Goal: Information Seeking & Learning: Learn about a topic

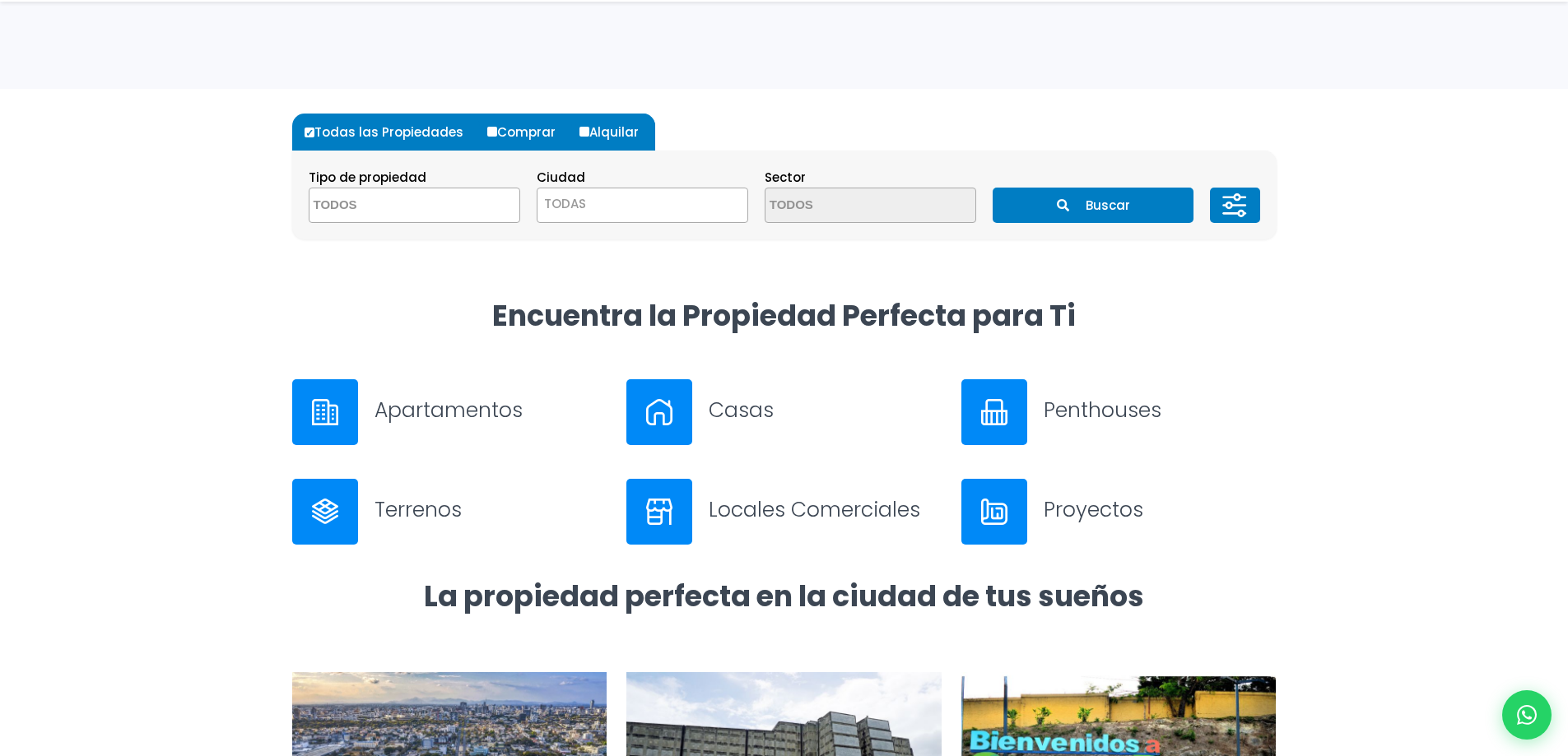
scroll to position [411, 0]
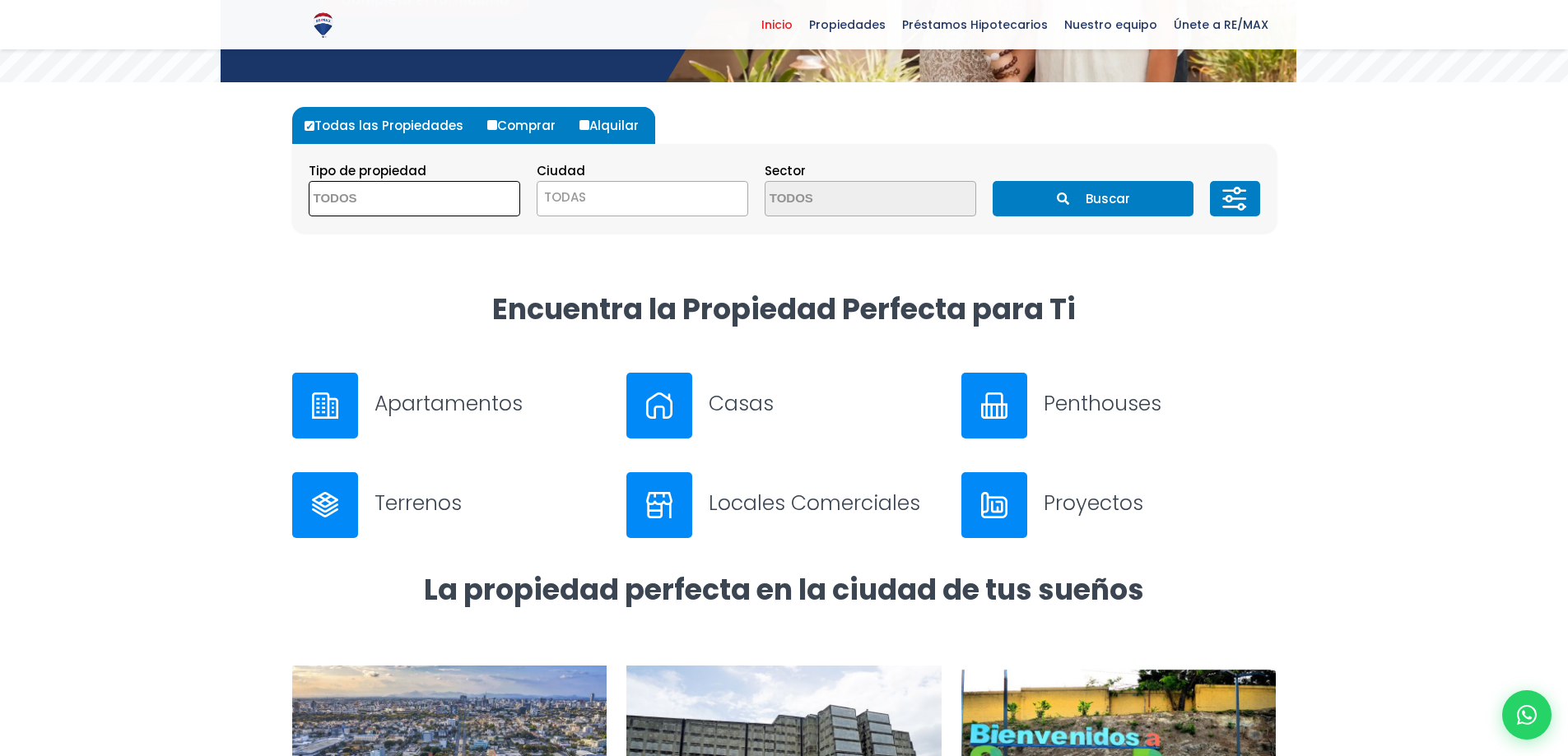
click at [394, 199] on textarea "Search" at bounding box center [389, 199] width 160 height 35
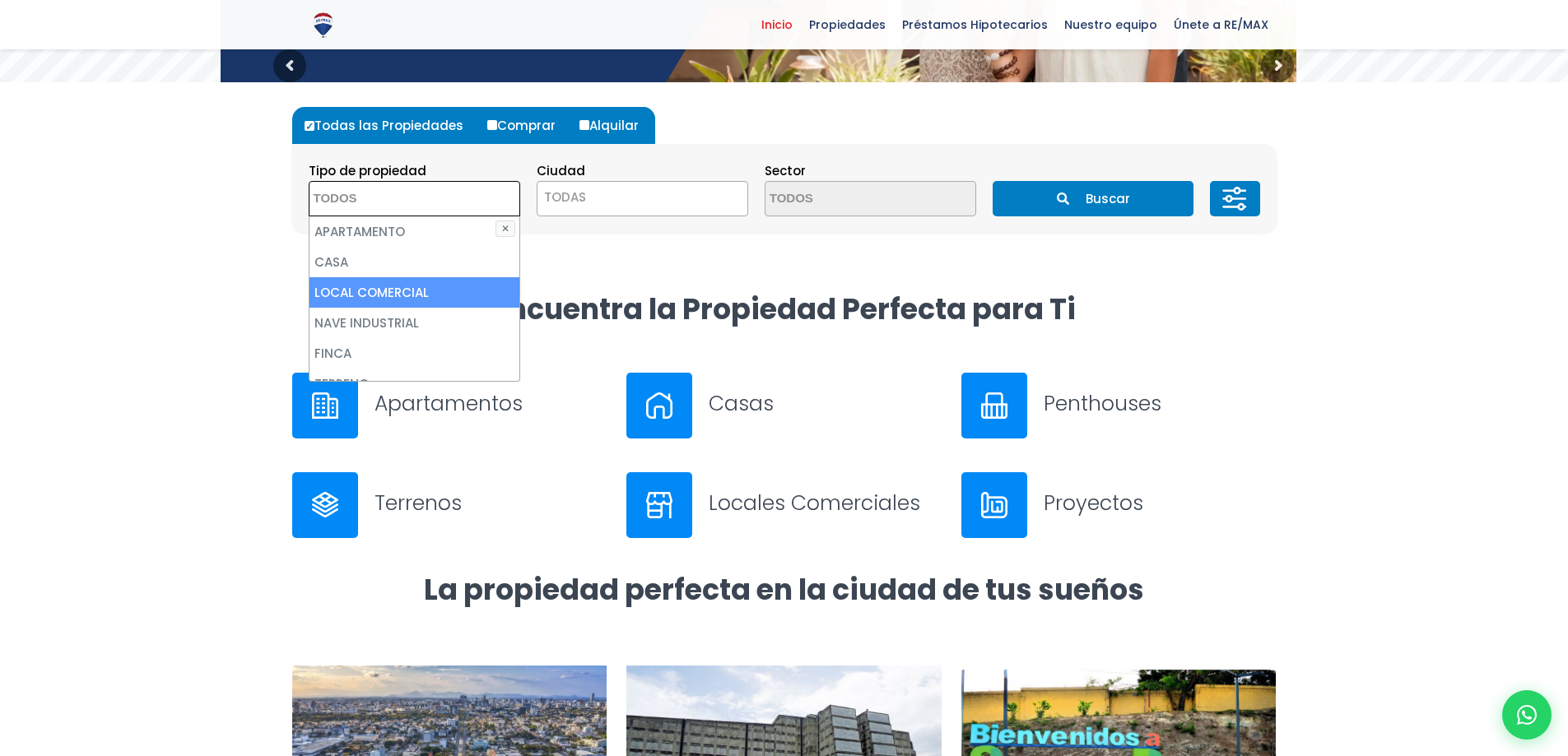
click at [404, 291] on li "LOCAL COMERCIAL" at bounding box center [414, 293] width 210 height 31
select select "comercial+site"
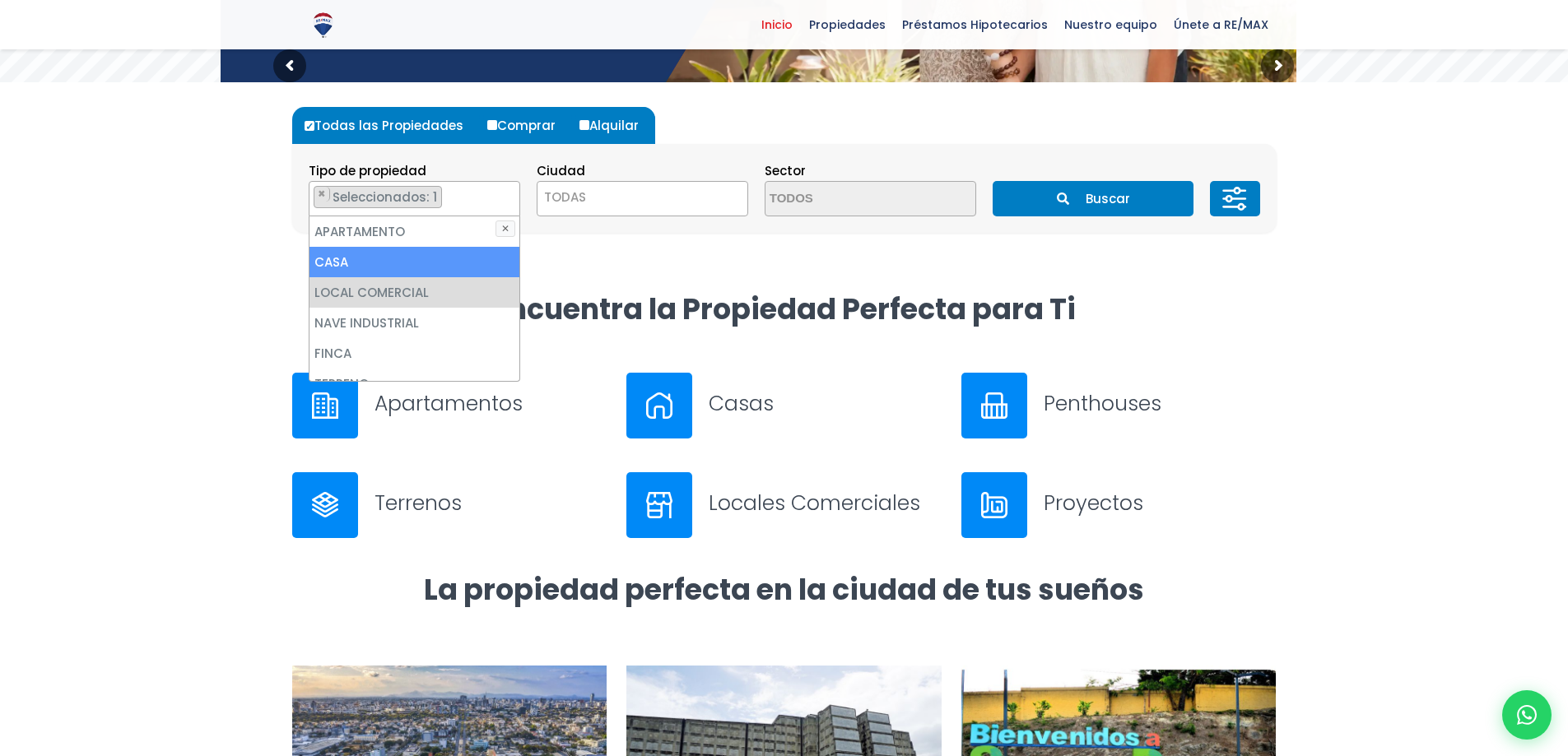
click at [616, 183] on span "TODAS" at bounding box center [643, 198] width 212 height 35
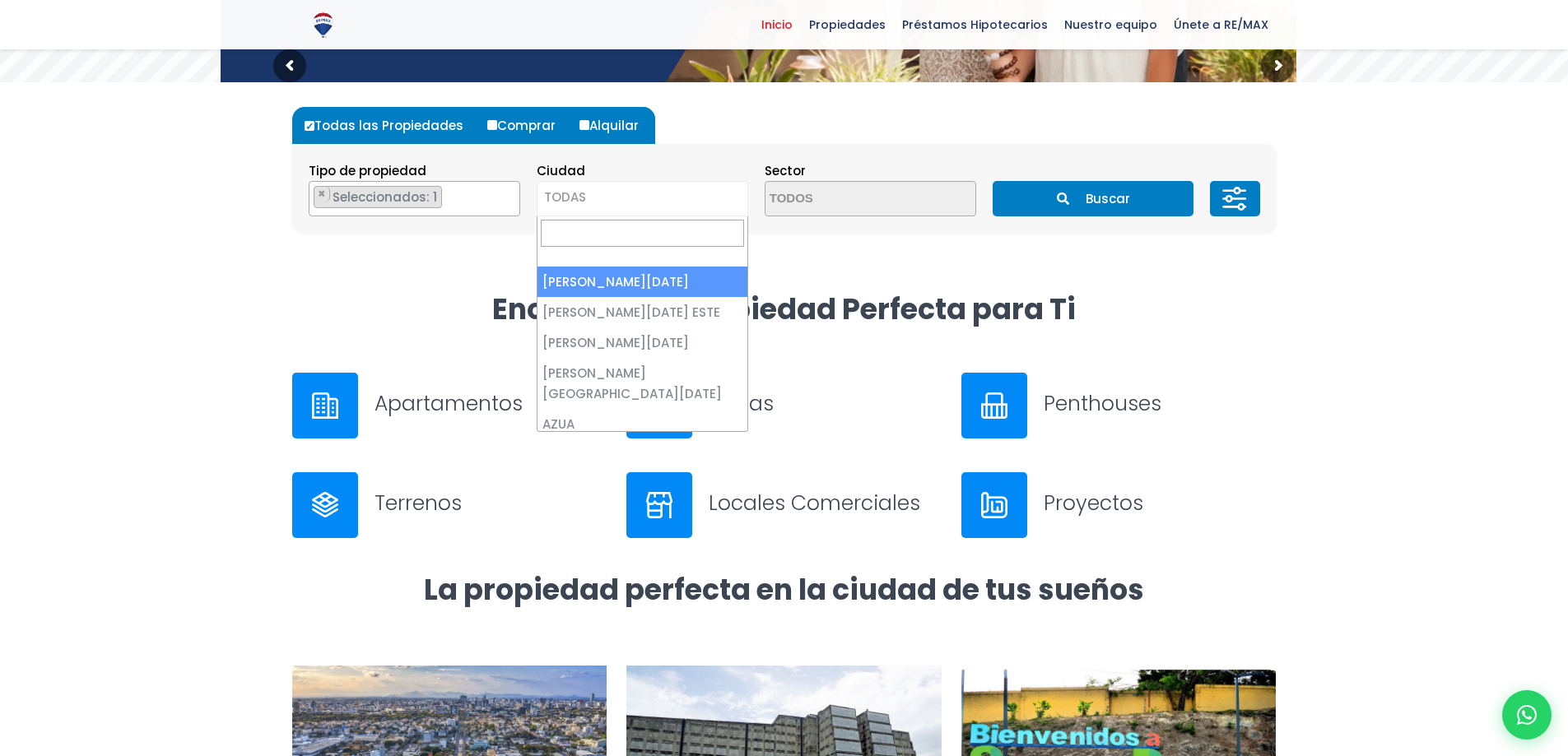
select select "1"
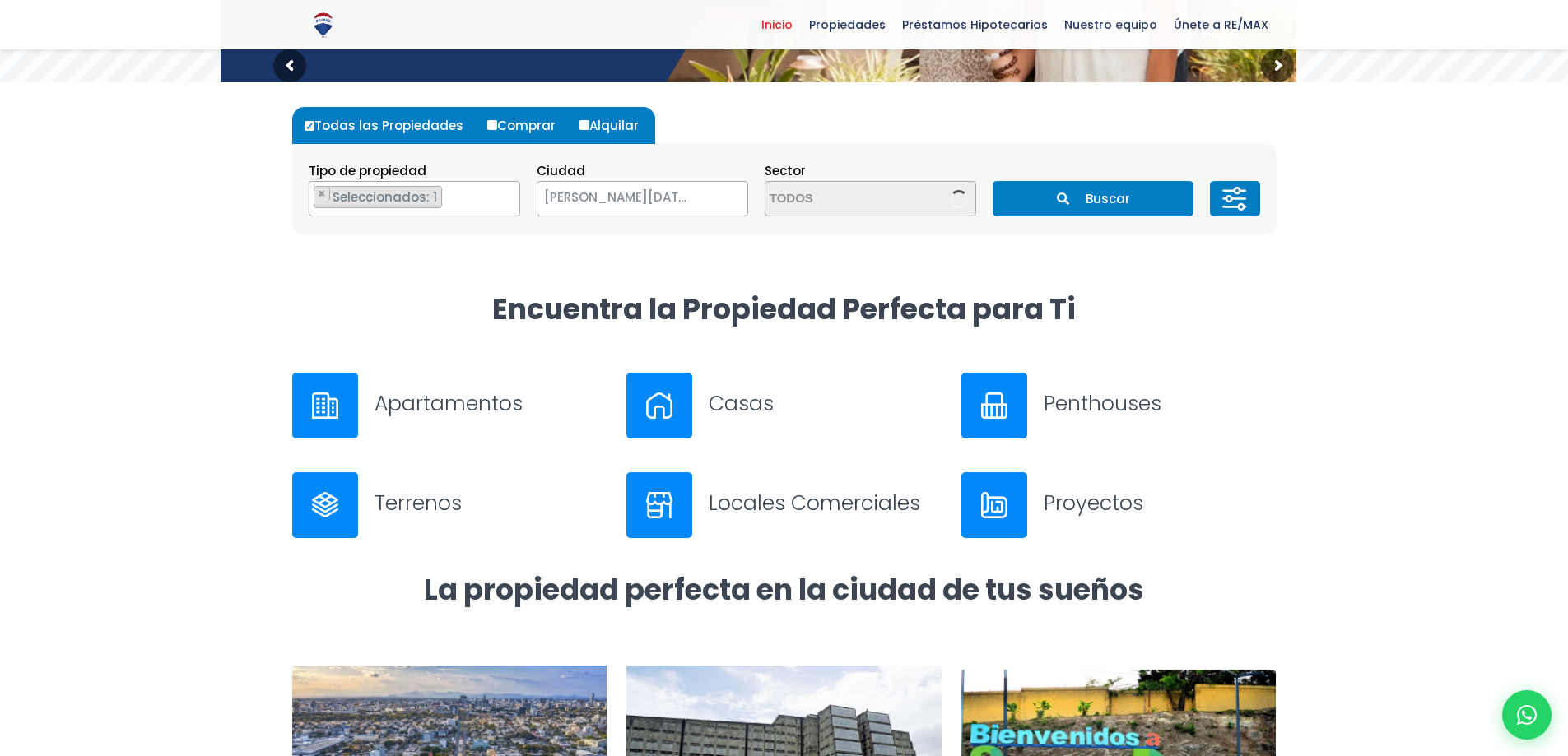
click at [1110, 204] on button "Buscar" at bounding box center [1093, 198] width 201 height 35
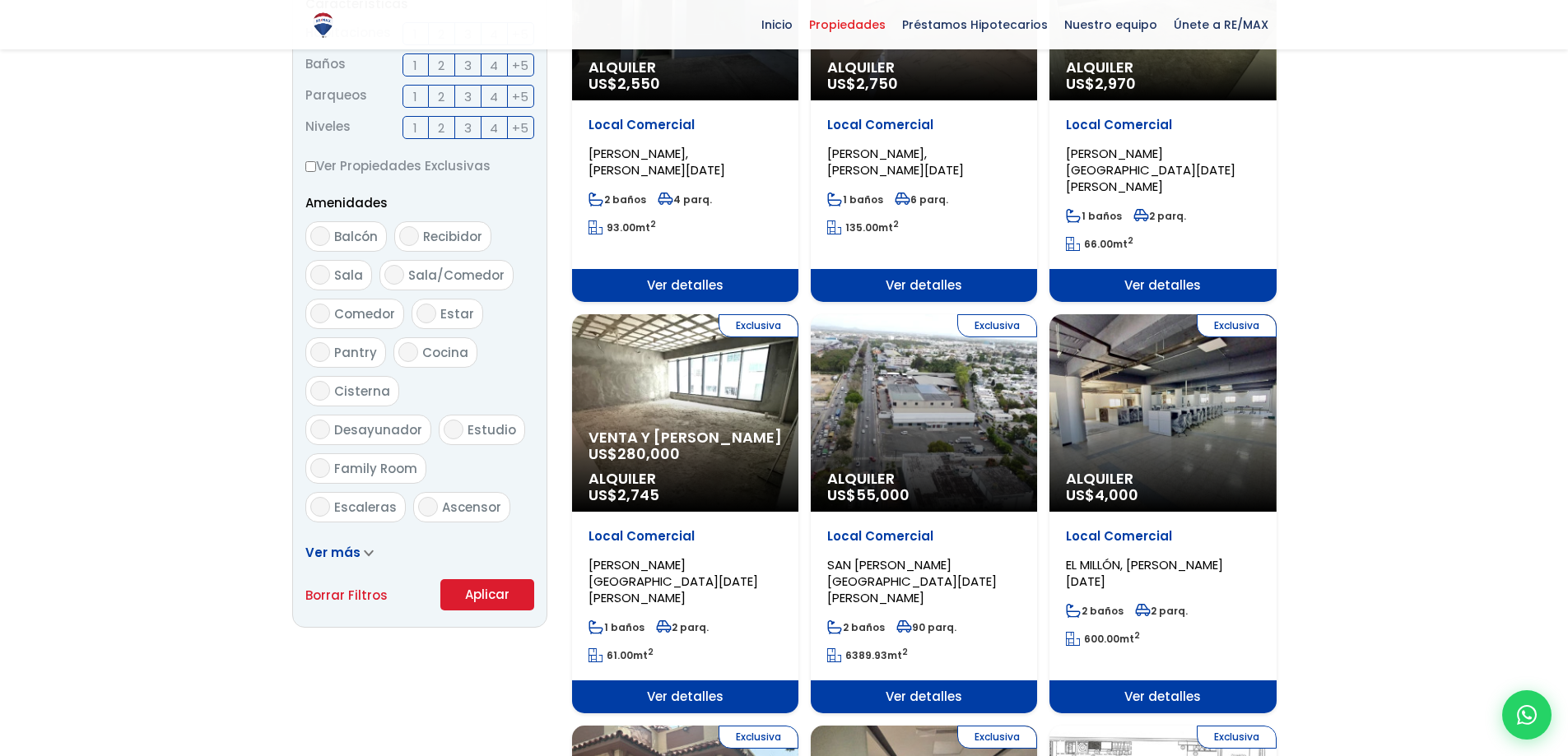
scroll to position [905, 0]
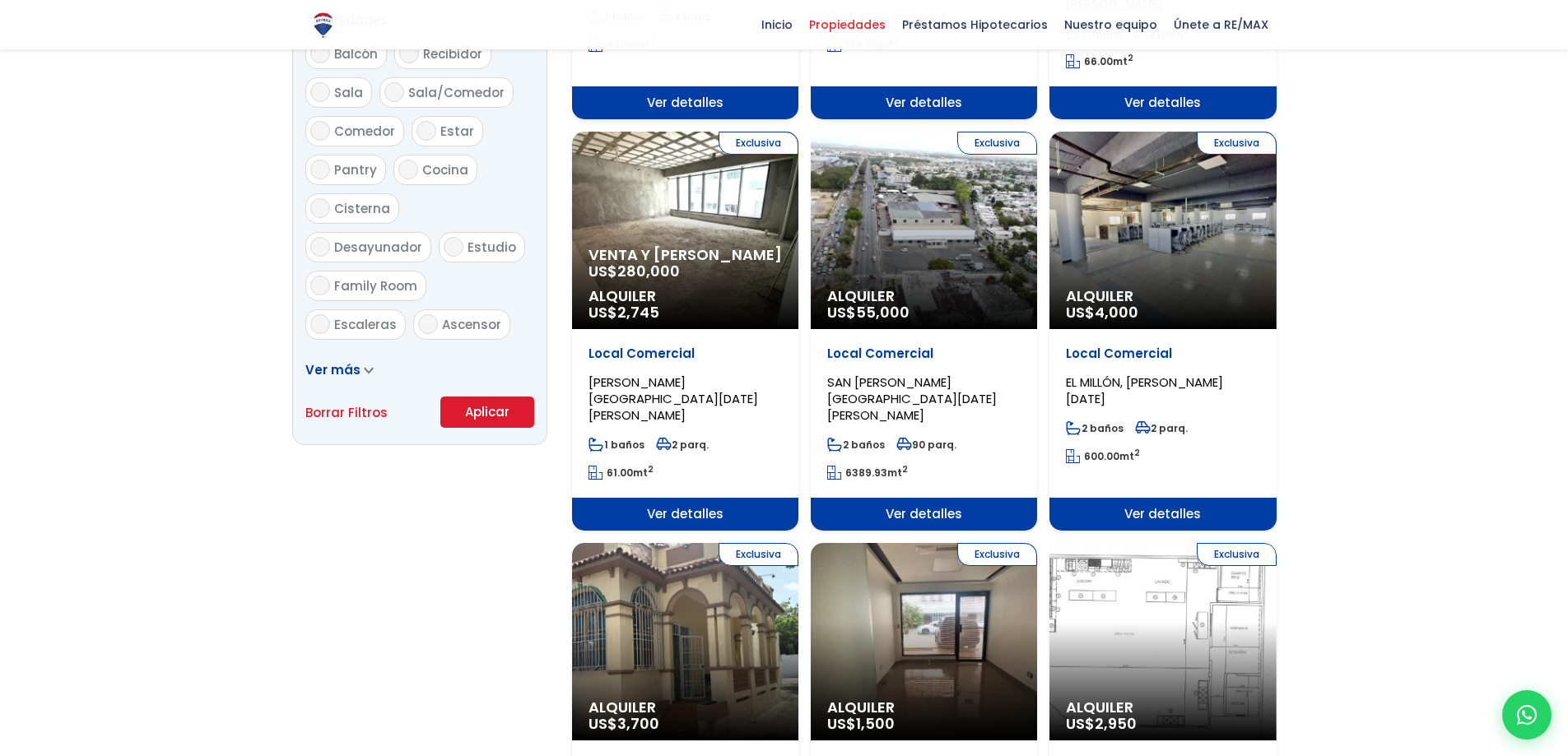
click at [1549, 389] on div at bounding box center [784, 527] width 1568 height 2700
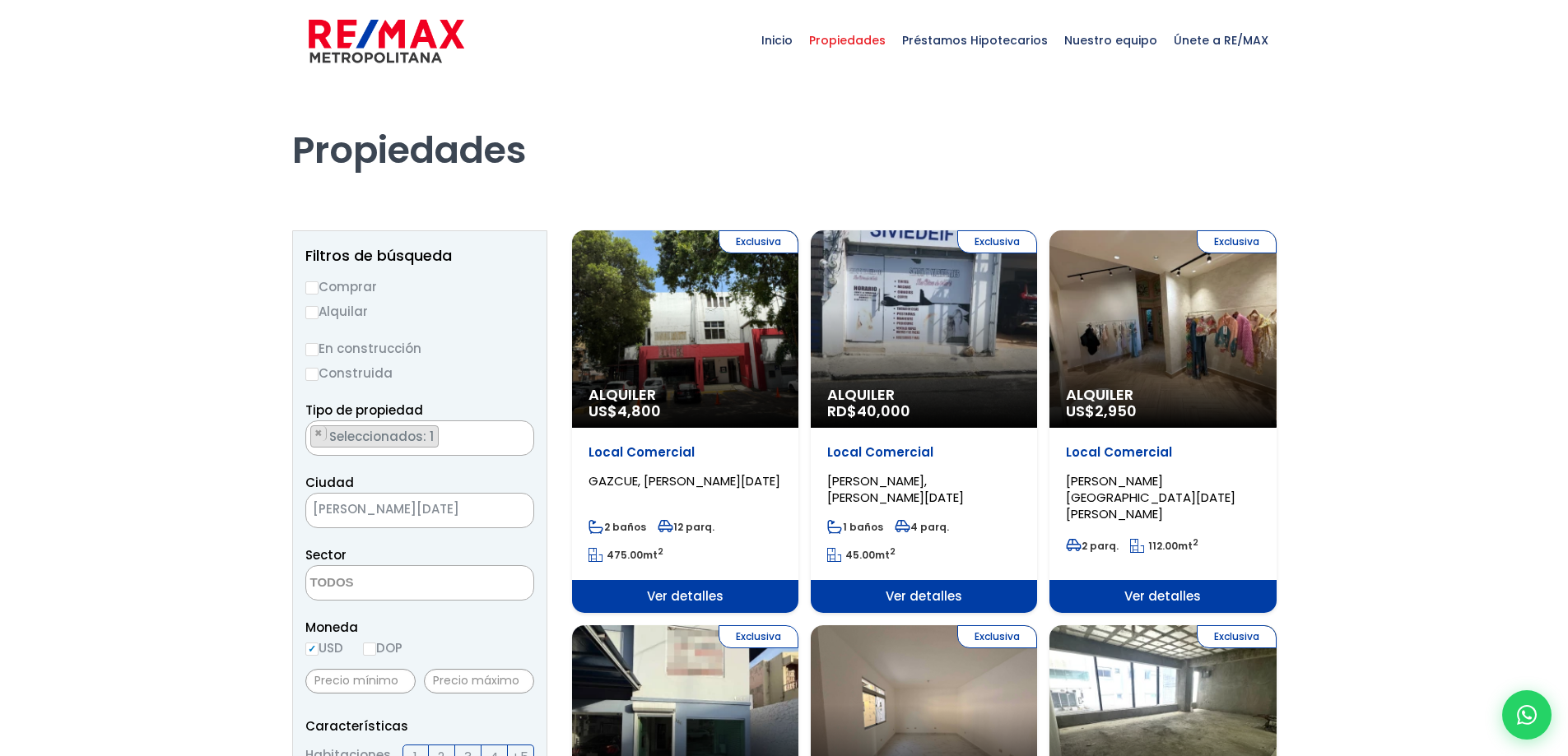
scroll to position [0, 0]
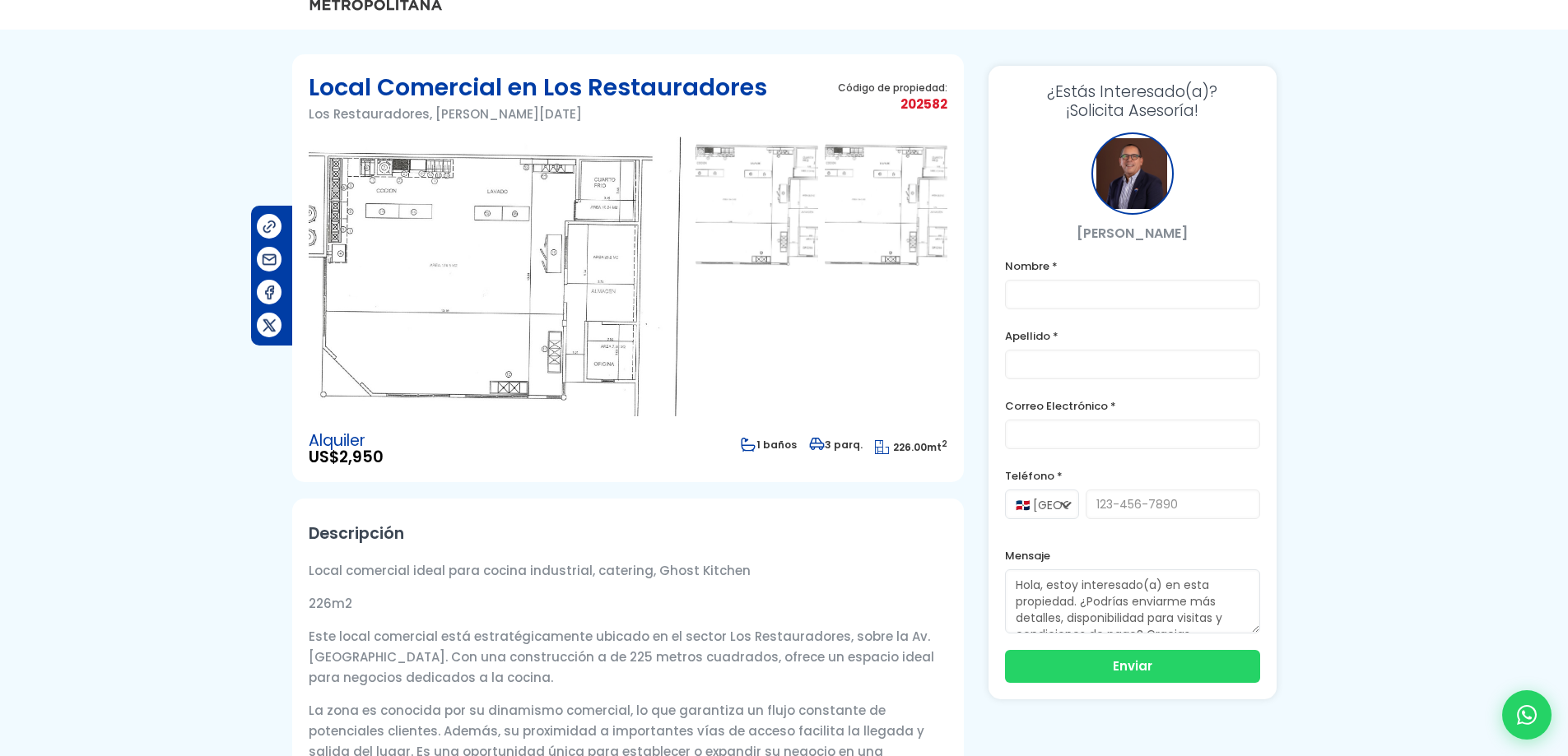
scroll to position [82, 0]
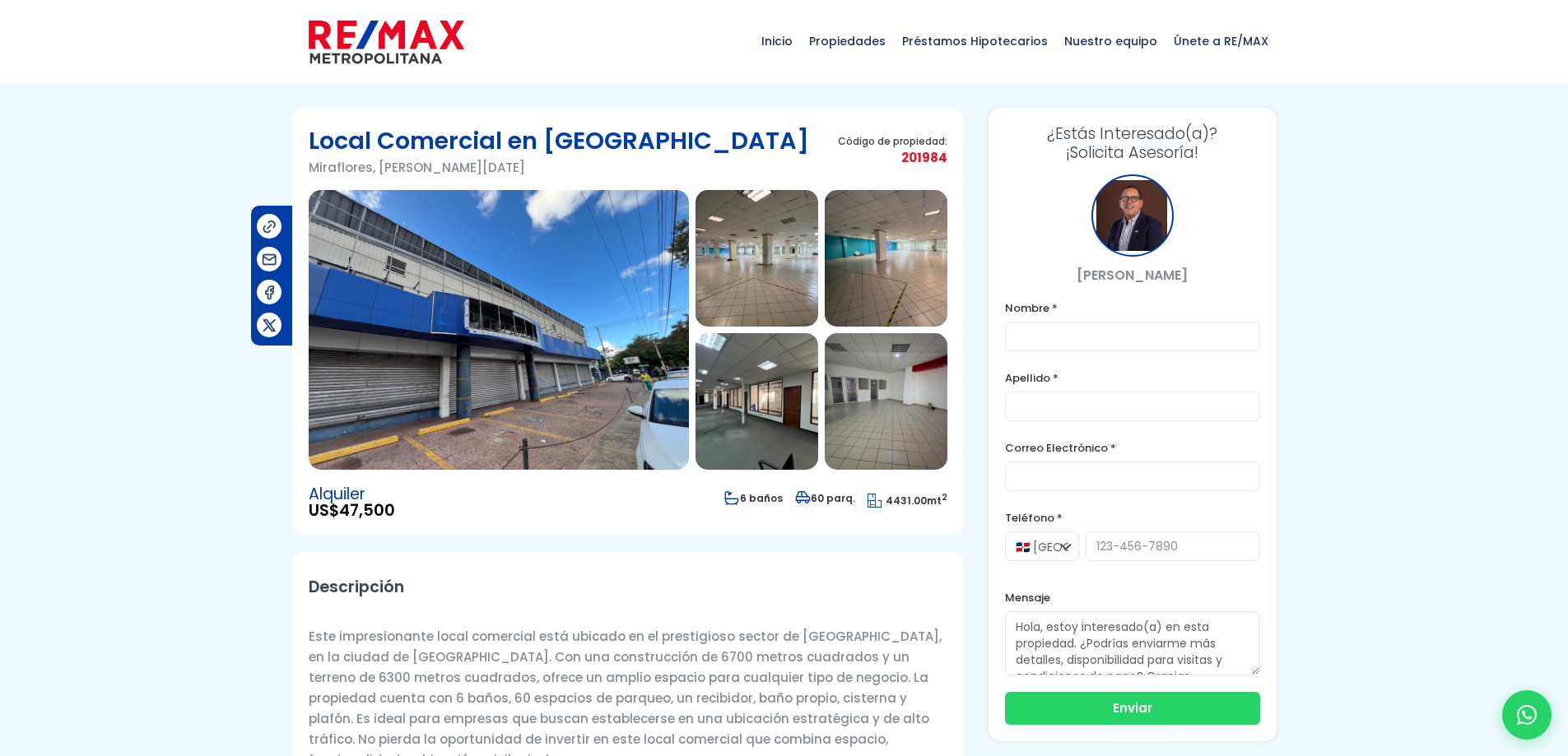
click at [560, 277] on img at bounding box center [498, 330] width 380 height 279
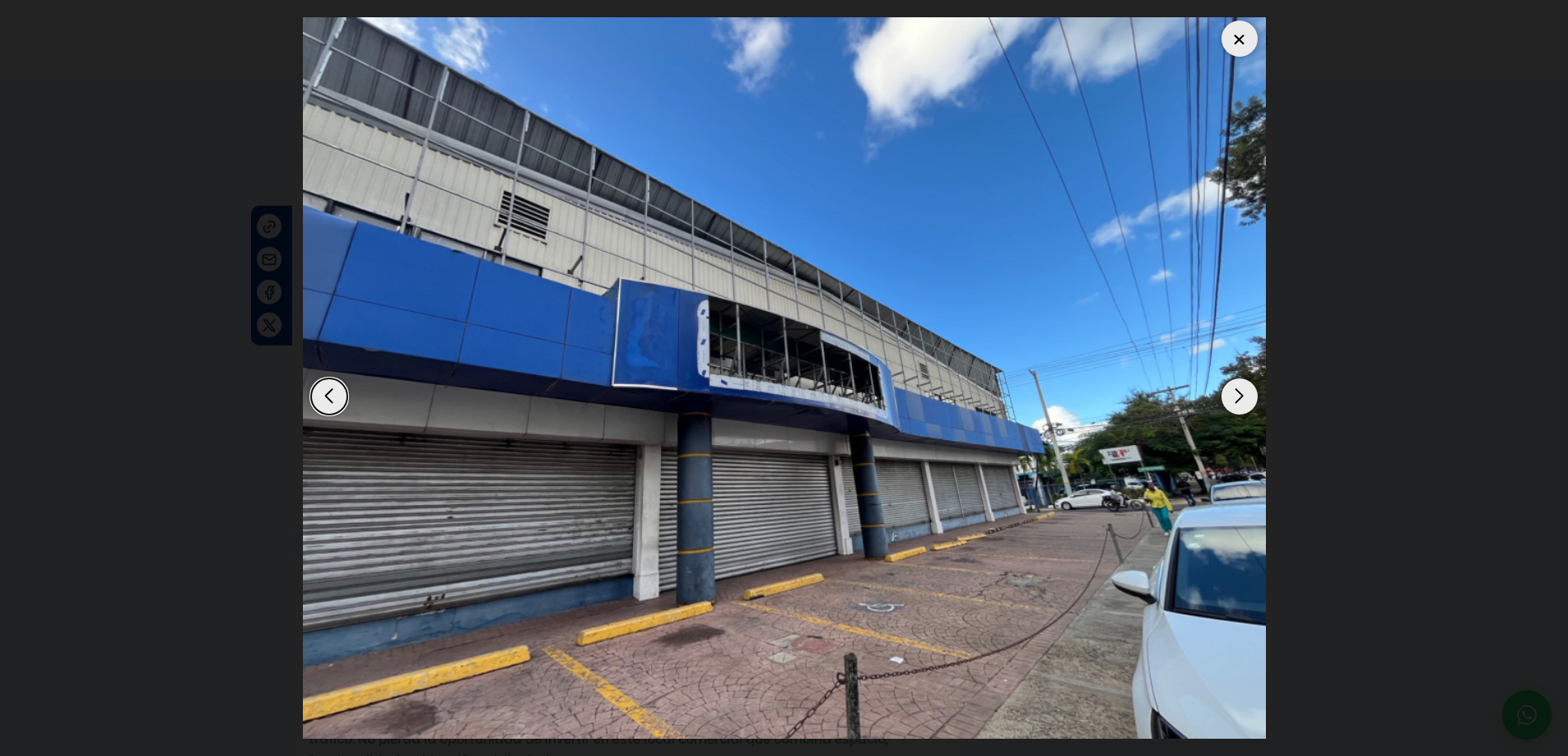
click at [1242, 398] on div "Next slide" at bounding box center [1239, 396] width 36 height 36
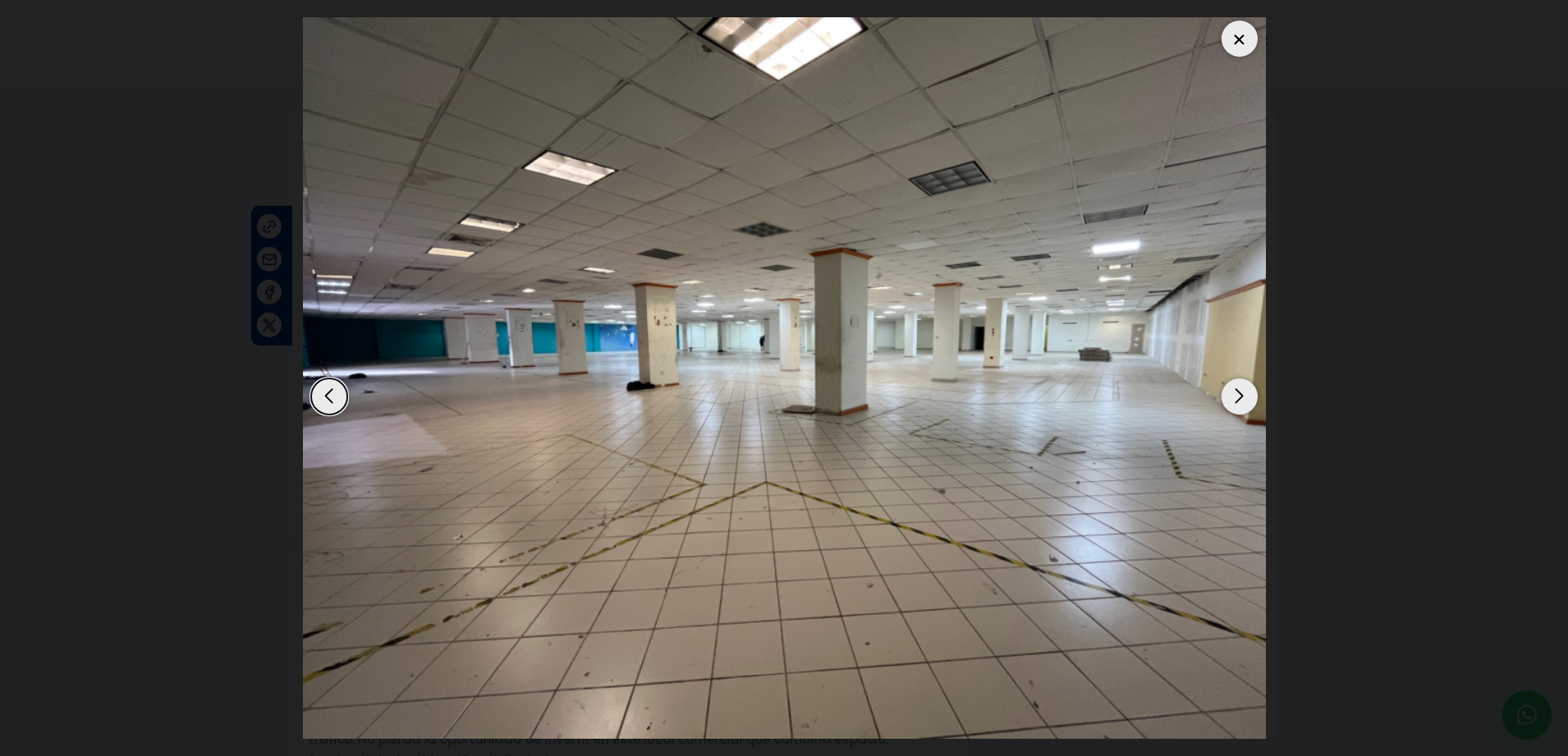
click at [1240, 401] on div "Next slide" at bounding box center [1239, 396] width 36 height 36
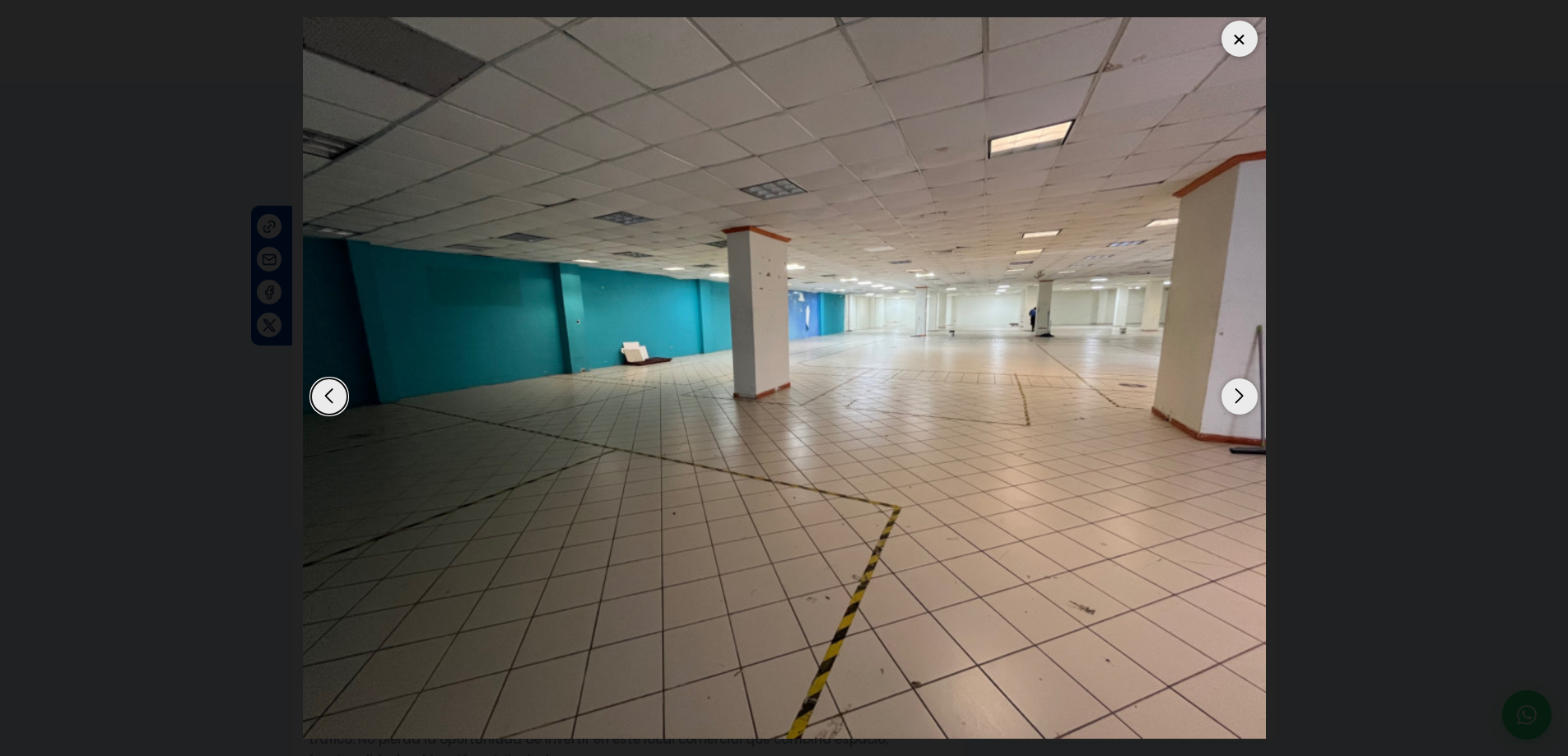
click at [1240, 399] on div "Next slide" at bounding box center [1239, 396] width 36 height 36
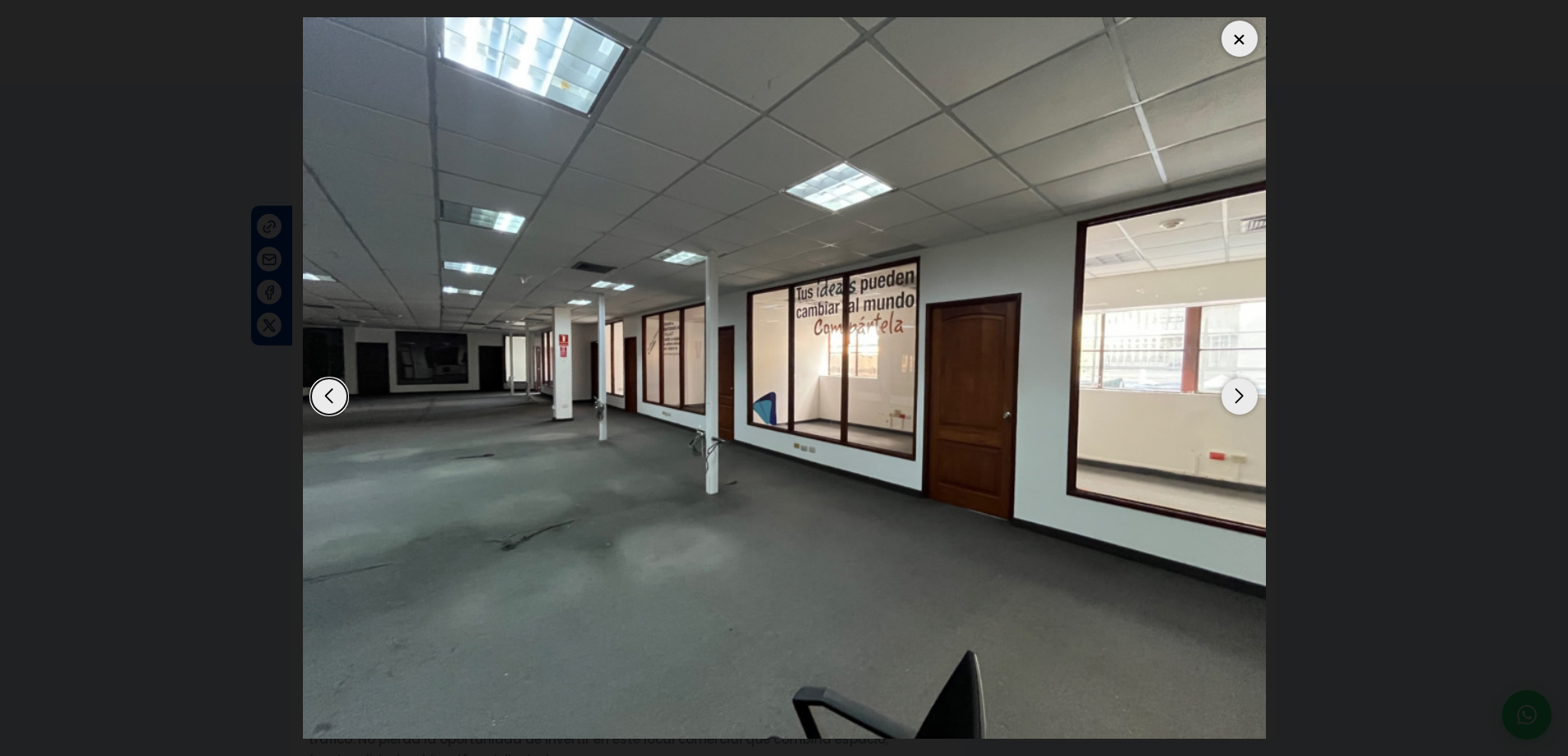
click at [1240, 399] on div "Next slide" at bounding box center [1239, 396] width 36 height 36
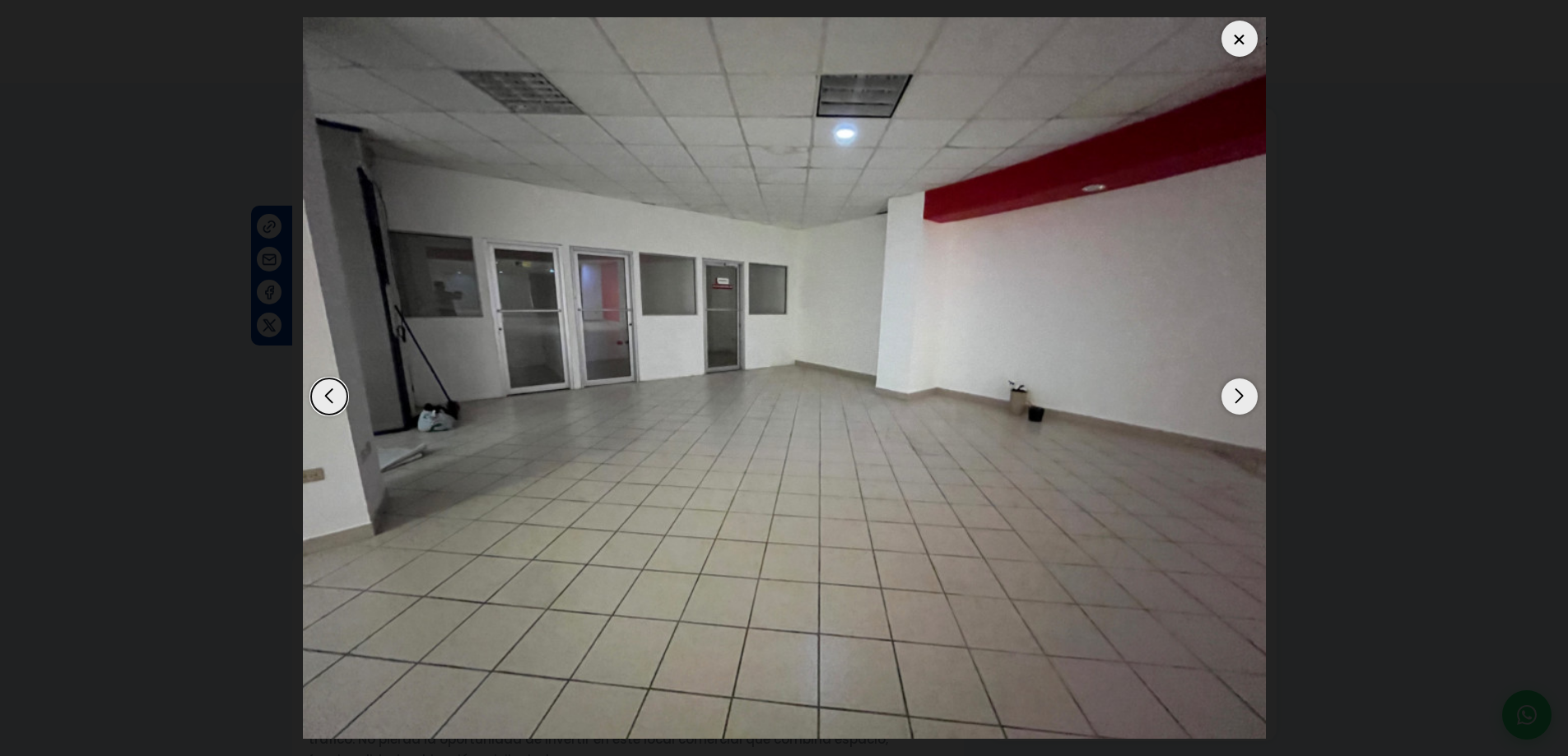
click at [1240, 399] on div "Next slide" at bounding box center [1239, 396] width 36 height 36
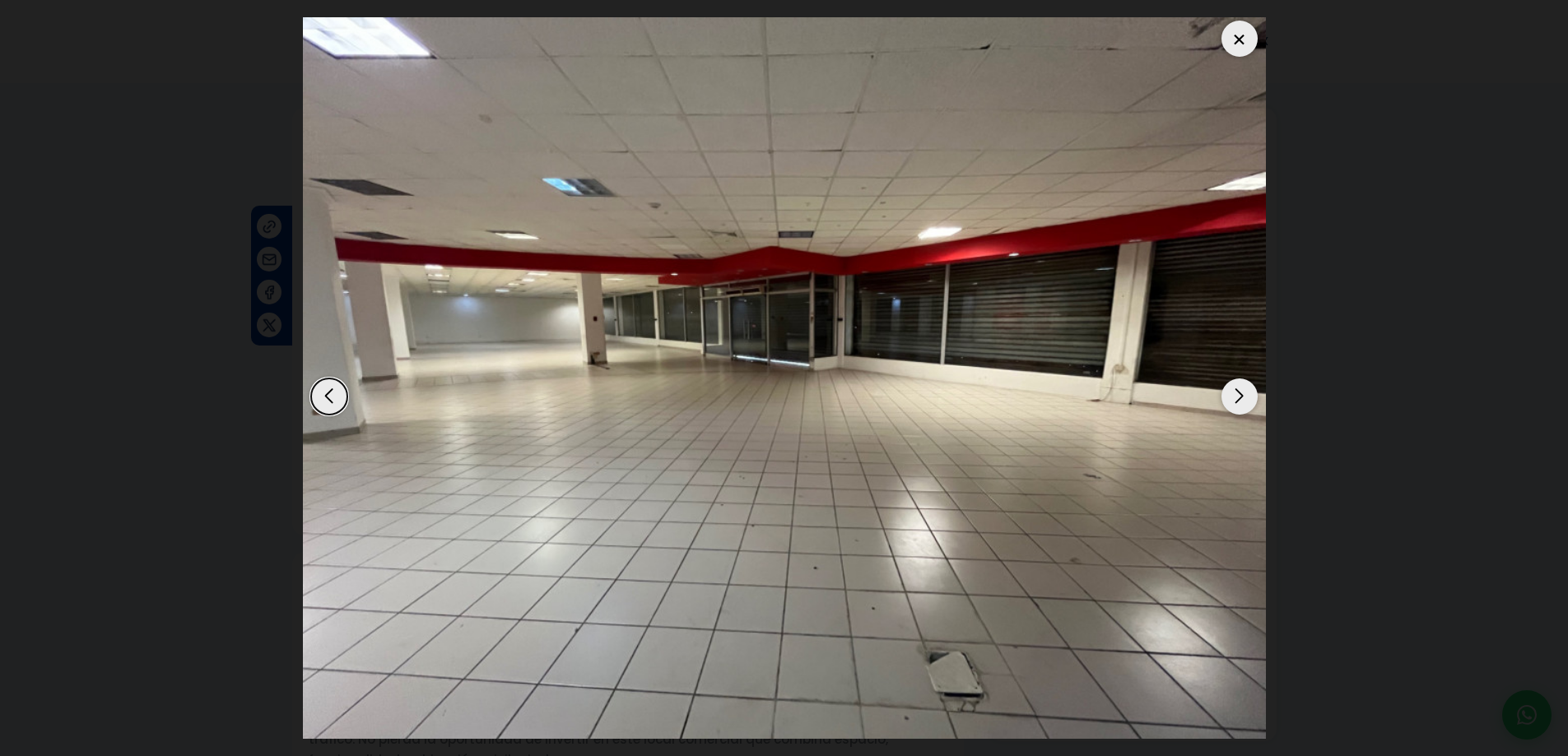
click at [1243, 41] on div at bounding box center [1239, 38] width 36 height 36
